Goal: Task Accomplishment & Management: Manage account settings

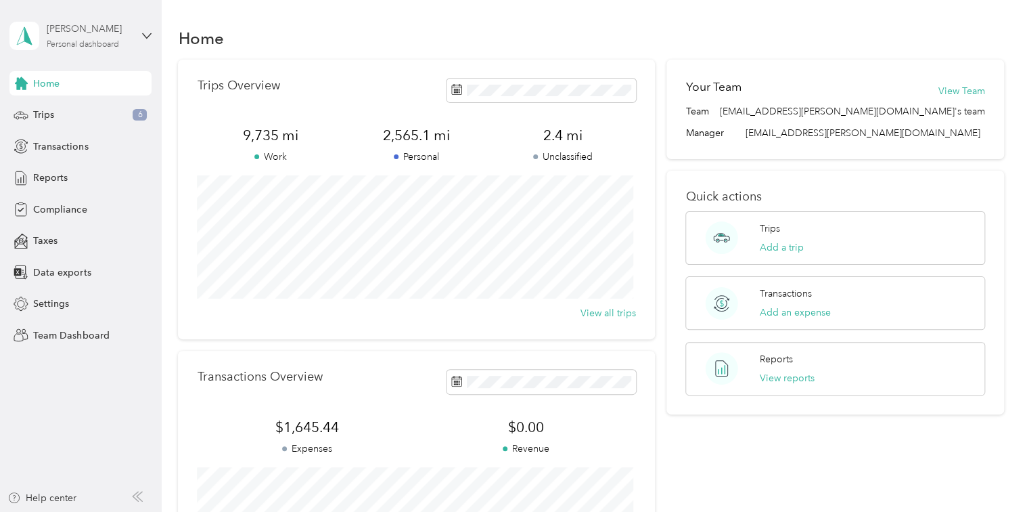
click at [119, 30] on div "[PERSON_NAME]" at bounding box center [89, 29] width 85 height 14
click at [78, 119] on div "Team dashboard Personal dashboard Log out" at bounding box center [191, 141] width 342 height 85
click at [81, 32] on div "[PERSON_NAME]" at bounding box center [89, 29] width 85 height 14
click at [84, 114] on div "Team dashboard" at bounding box center [58, 111] width 72 height 14
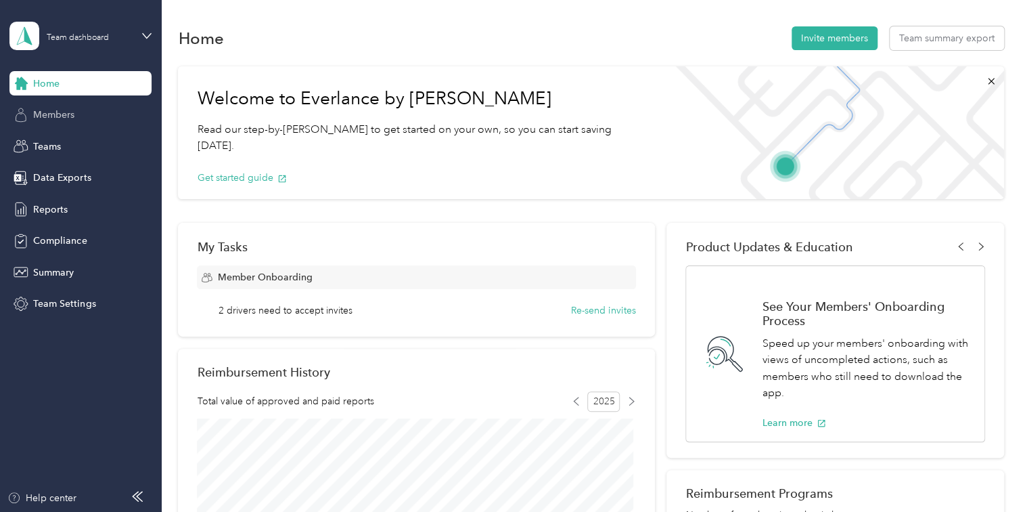
click at [87, 121] on div "Members" at bounding box center [80, 115] width 142 height 24
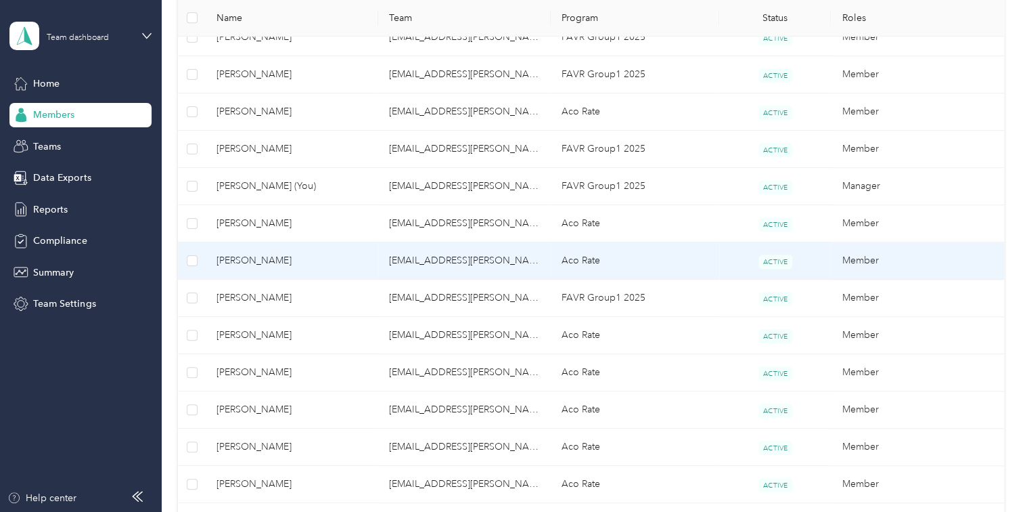
scroll to position [406, 0]
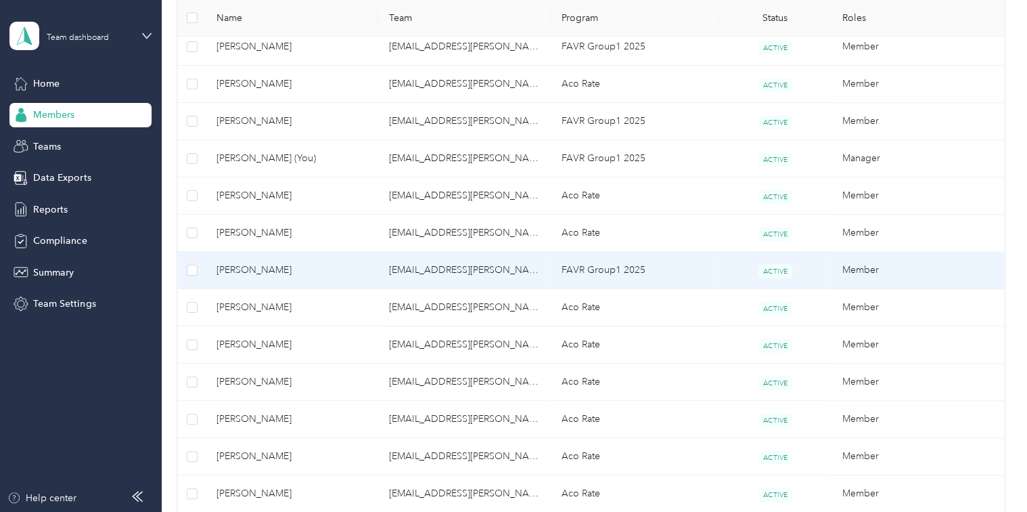
click at [583, 274] on td "FAVR Group1 2025" at bounding box center [635, 270] width 169 height 37
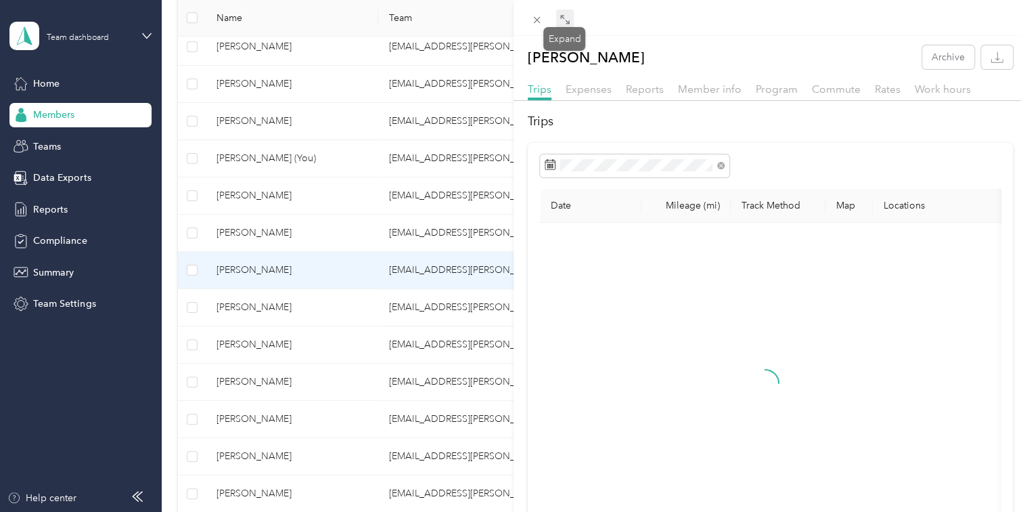
click at [566, 18] on icon at bounding box center [565, 19] width 11 height 11
